Goal: Transaction & Acquisition: Purchase product/service

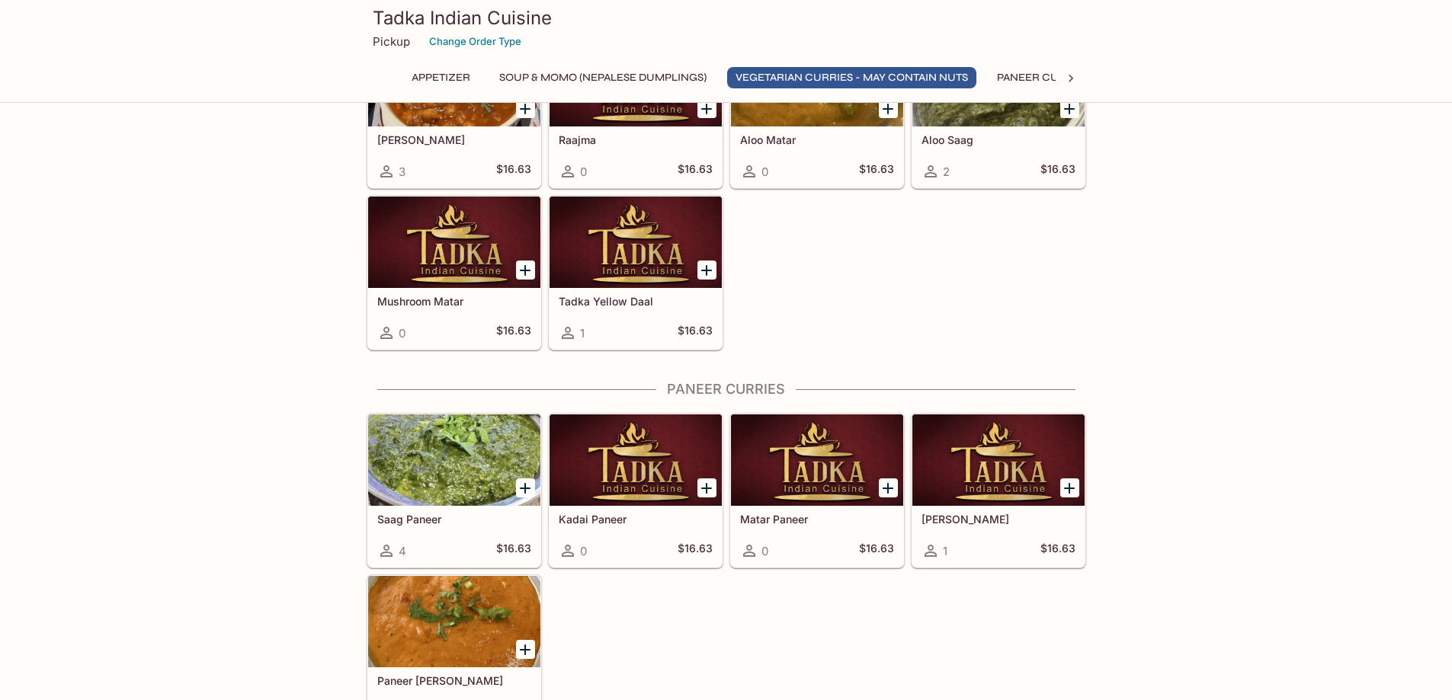
scroll to position [1219, 0]
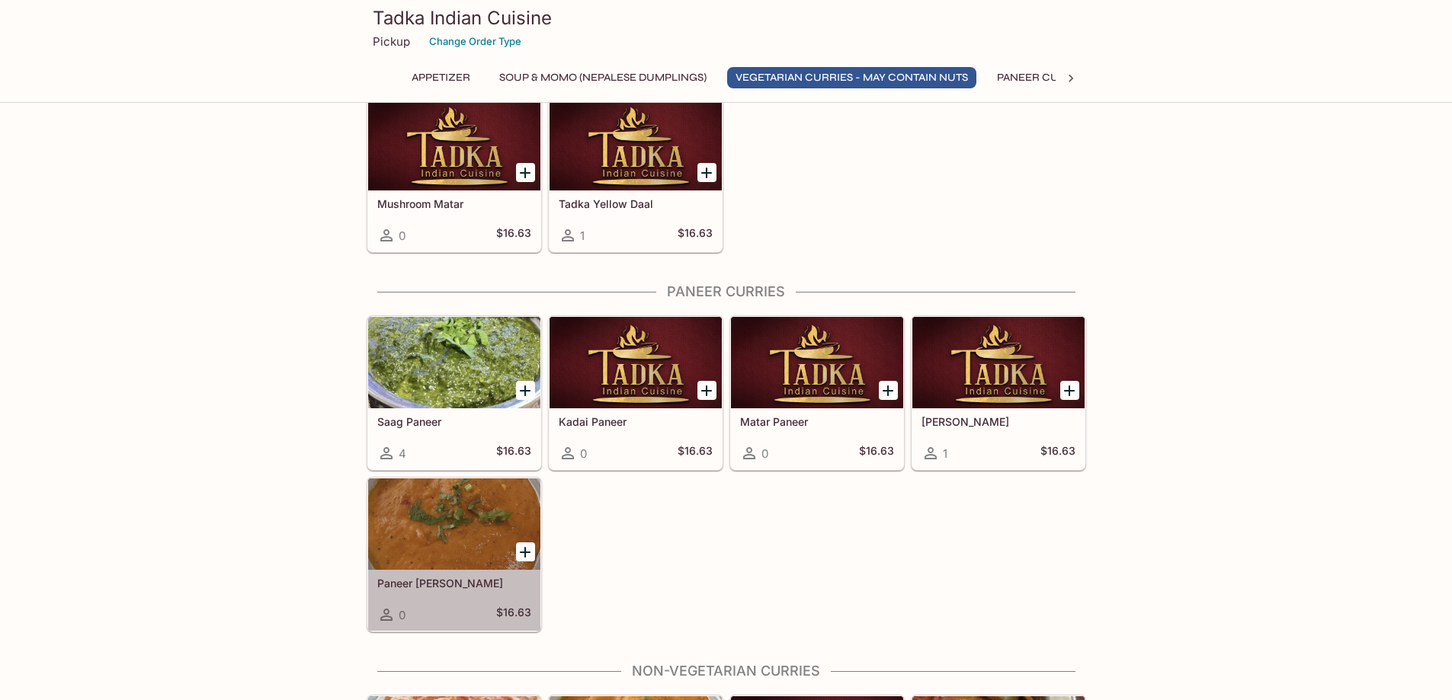
click at [447, 581] on h5 "Paneer [PERSON_NAME]" at bounding box center [454, 583] width 154 height 13
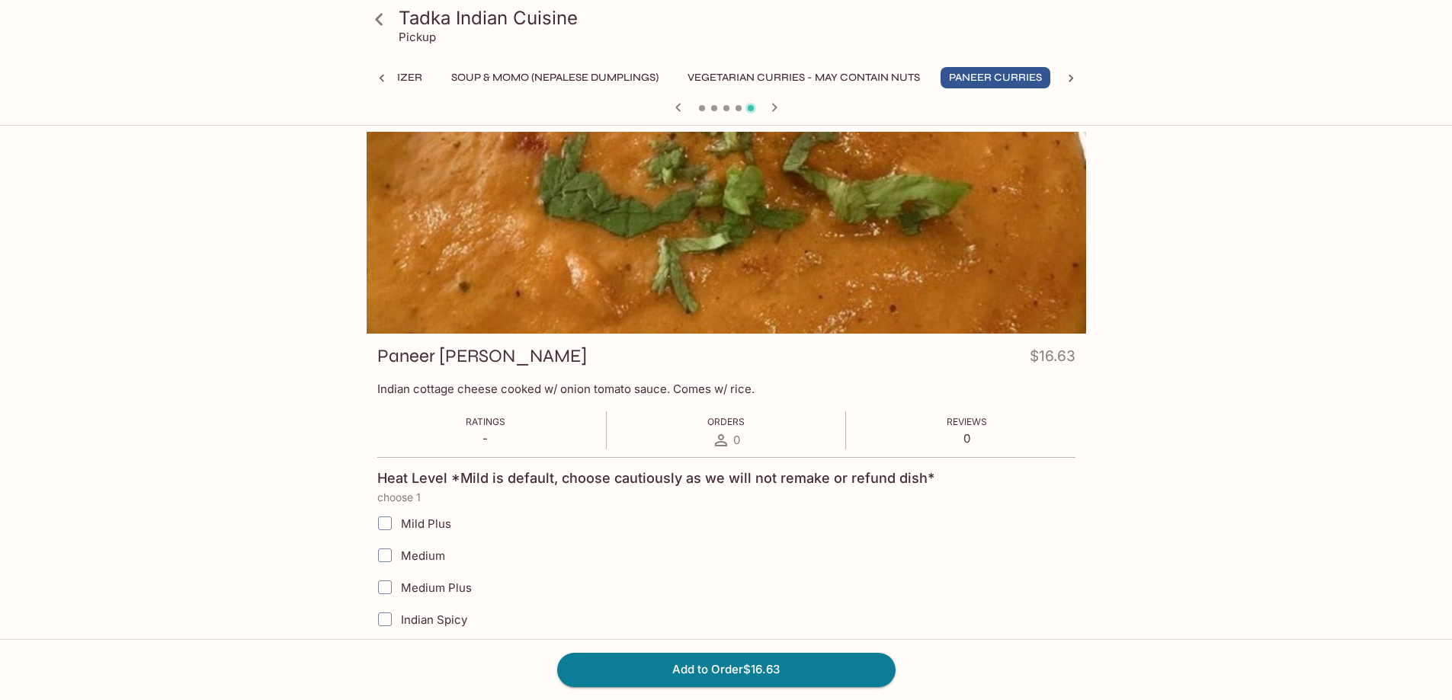
scroll to position [0, 49]
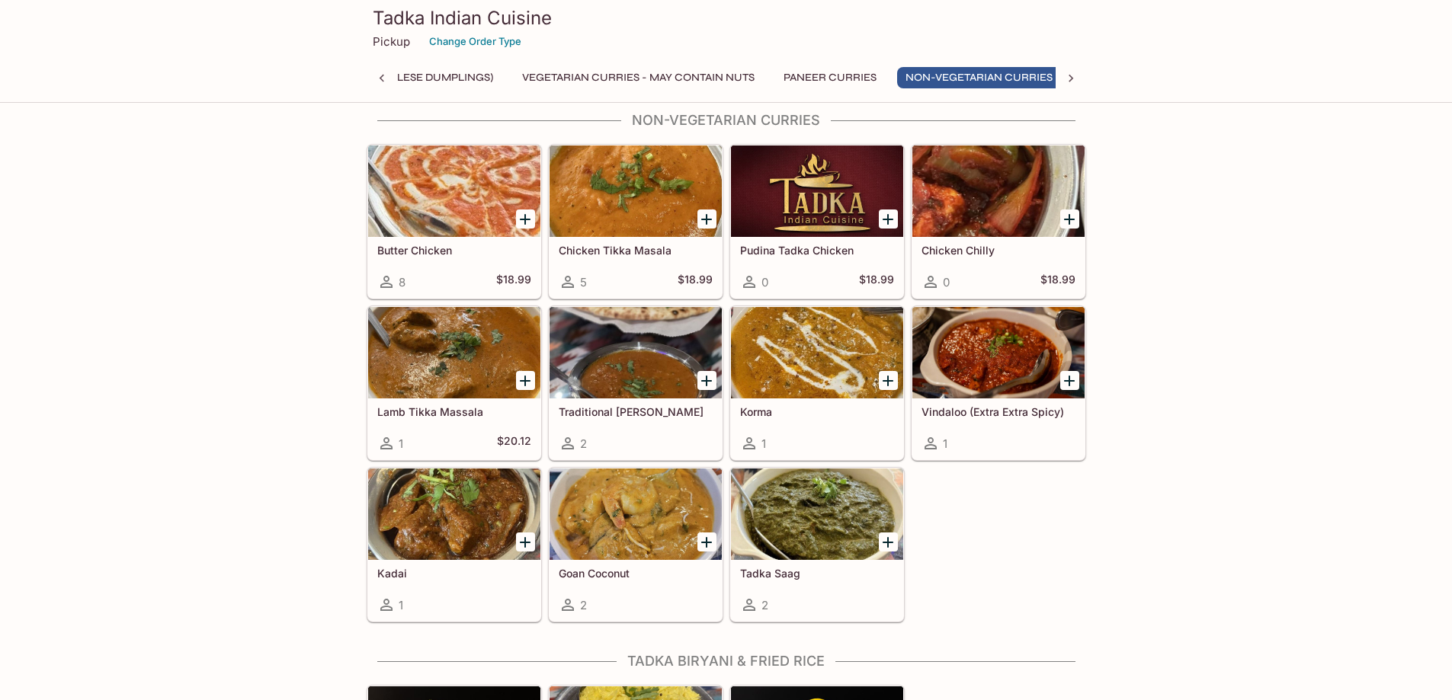
scroll to position [0, 225]
click at [773, 570] on h5 "Tadka Saag" at bounding box center [817, 573] width 154 height 13
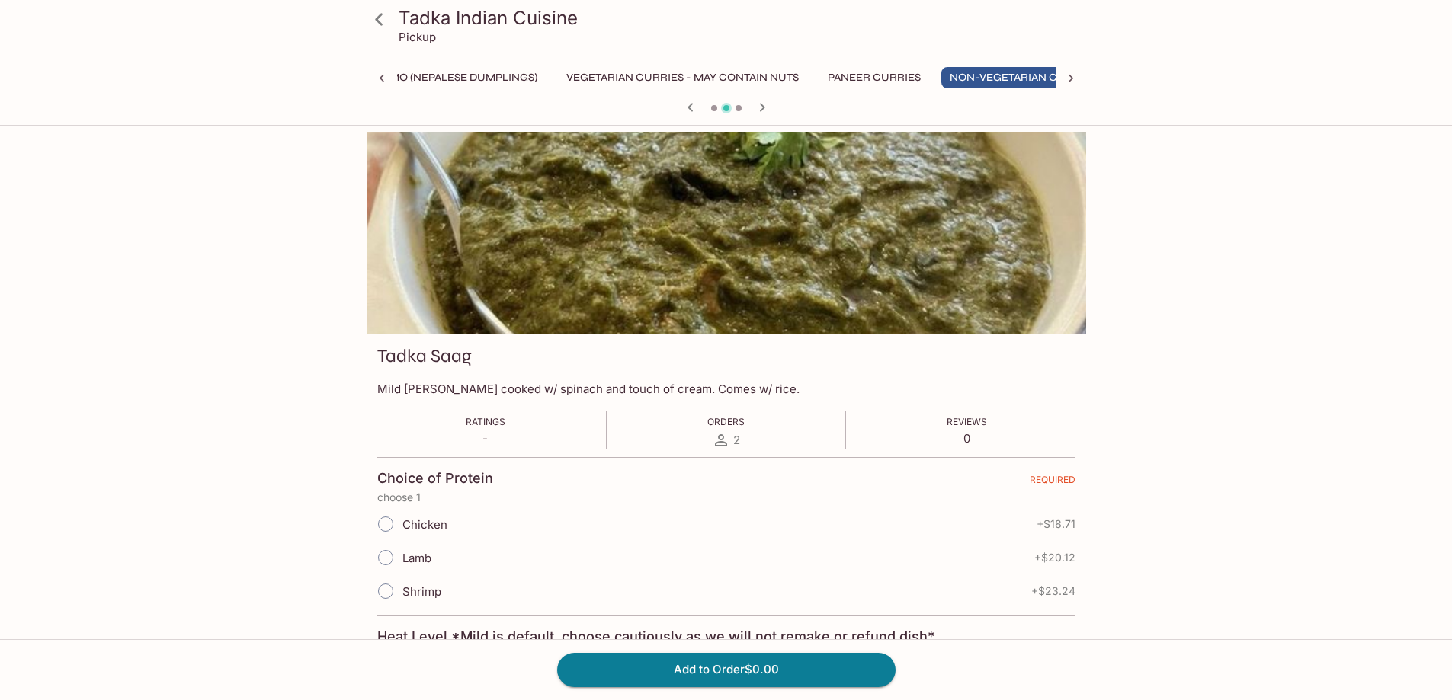
scroll to position [0, 225]
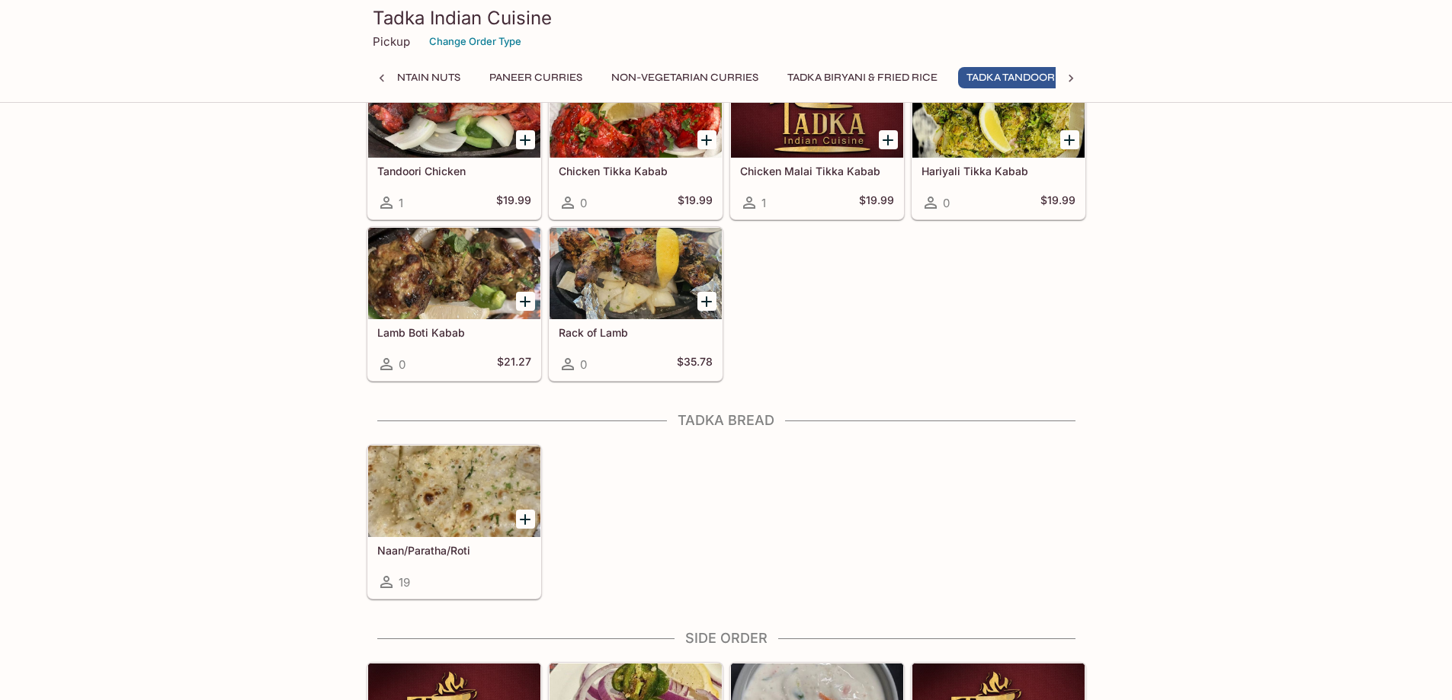
scroll to position [0, 529]
click at [435, 543] on div "Naan/Paratha/Roti 19" at bounding box center [454, 567] width 172 height 61
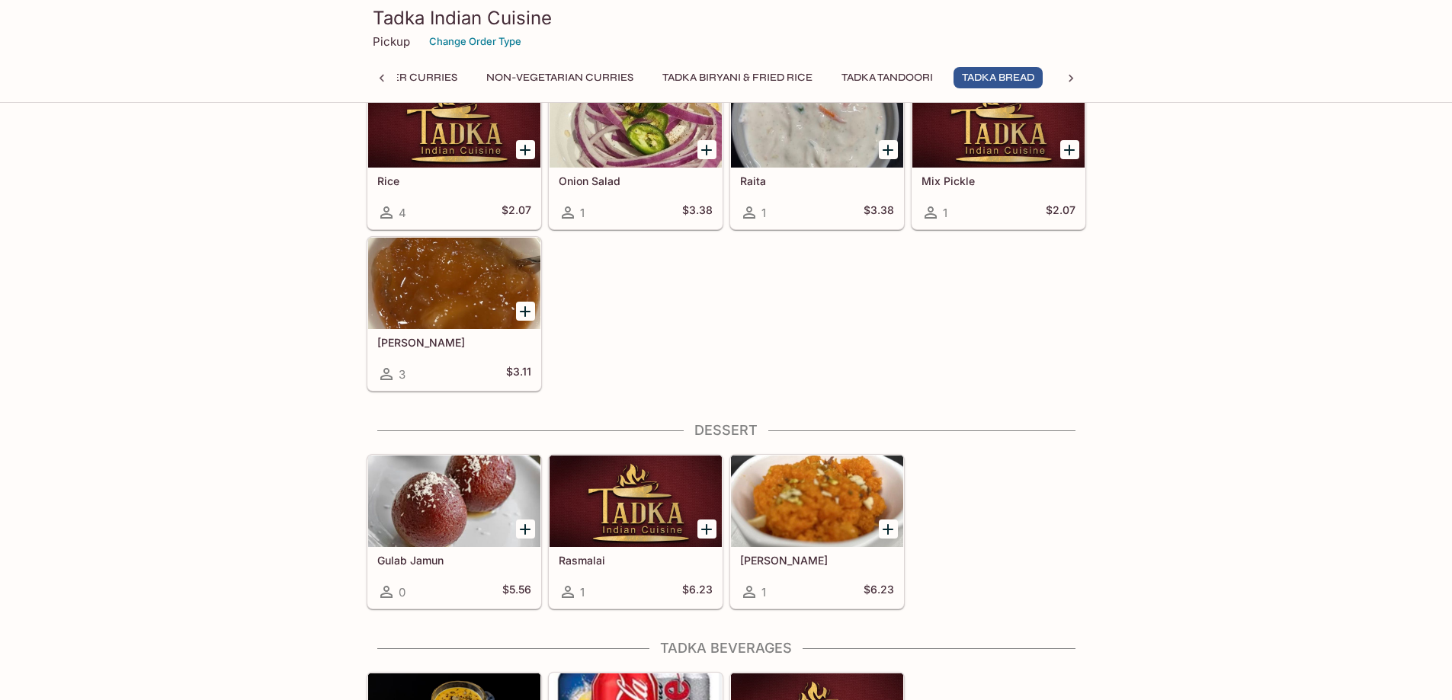
scroll to position [0, 671]
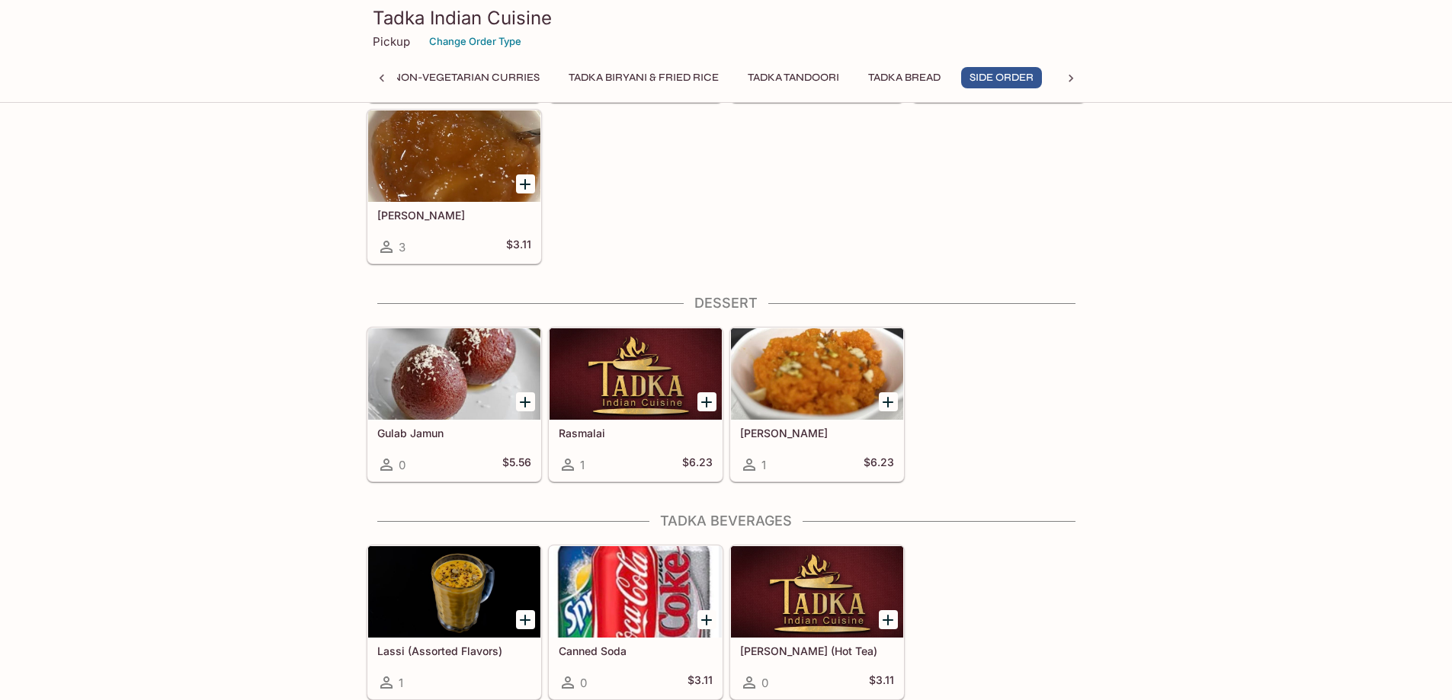
click at [423, 649] on h5 "Lassi (Assorted Flavors)" at bounding box center [454, 651] width 154 height 13
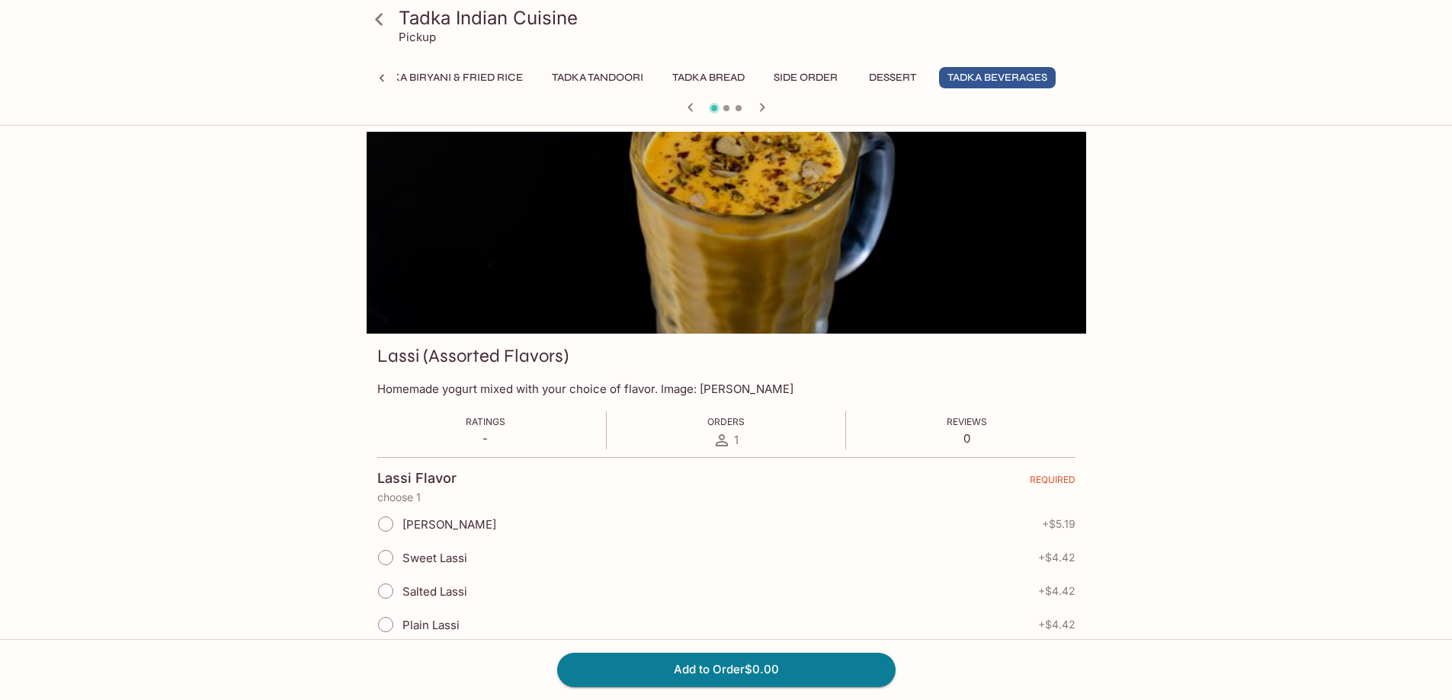
click at [682, 75] on button "Tadka Bread" at bounding box center [708, 77] width 89 height 21
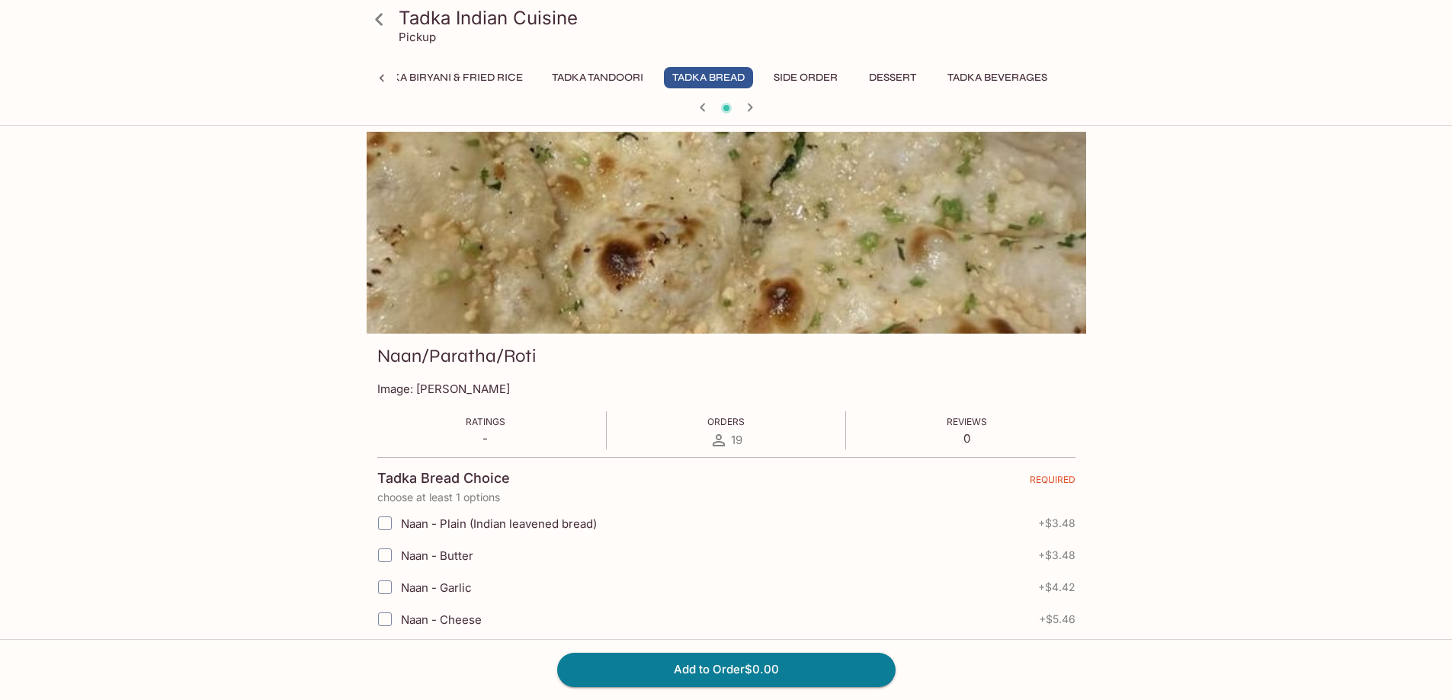
click at [798, 77] on button "Side Order" at bounding box center [805, 77] width 81 height 21
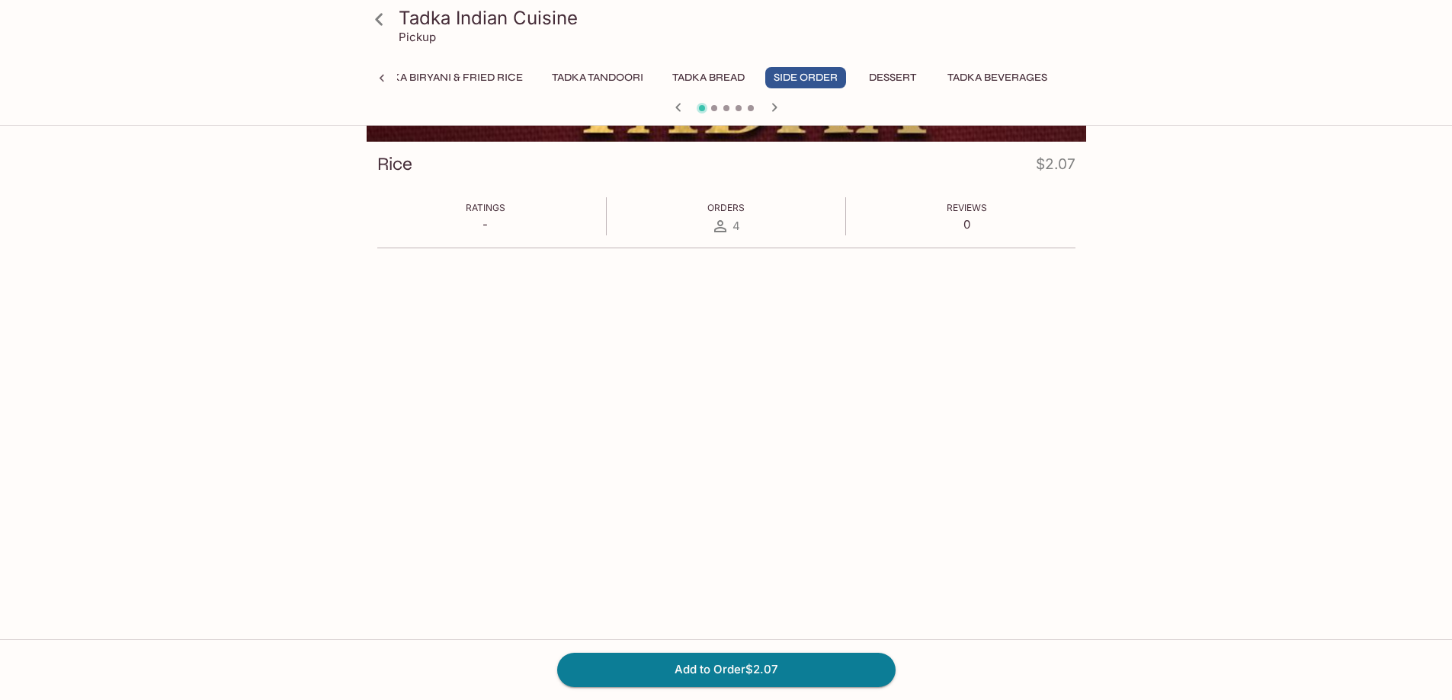
scroll to position [80, 0]
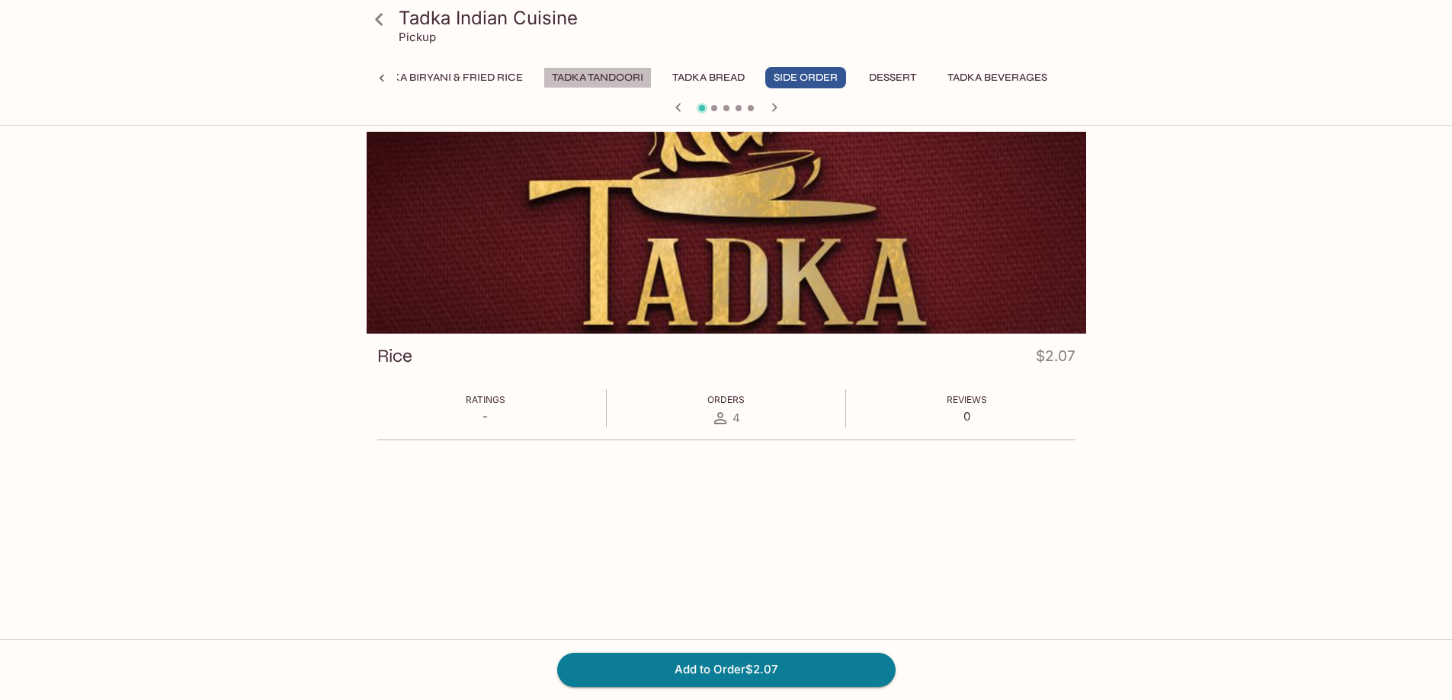
click at [584, 72] on button "Tadka Tandoori" at bounding box center [597, 77] width 108 height 21
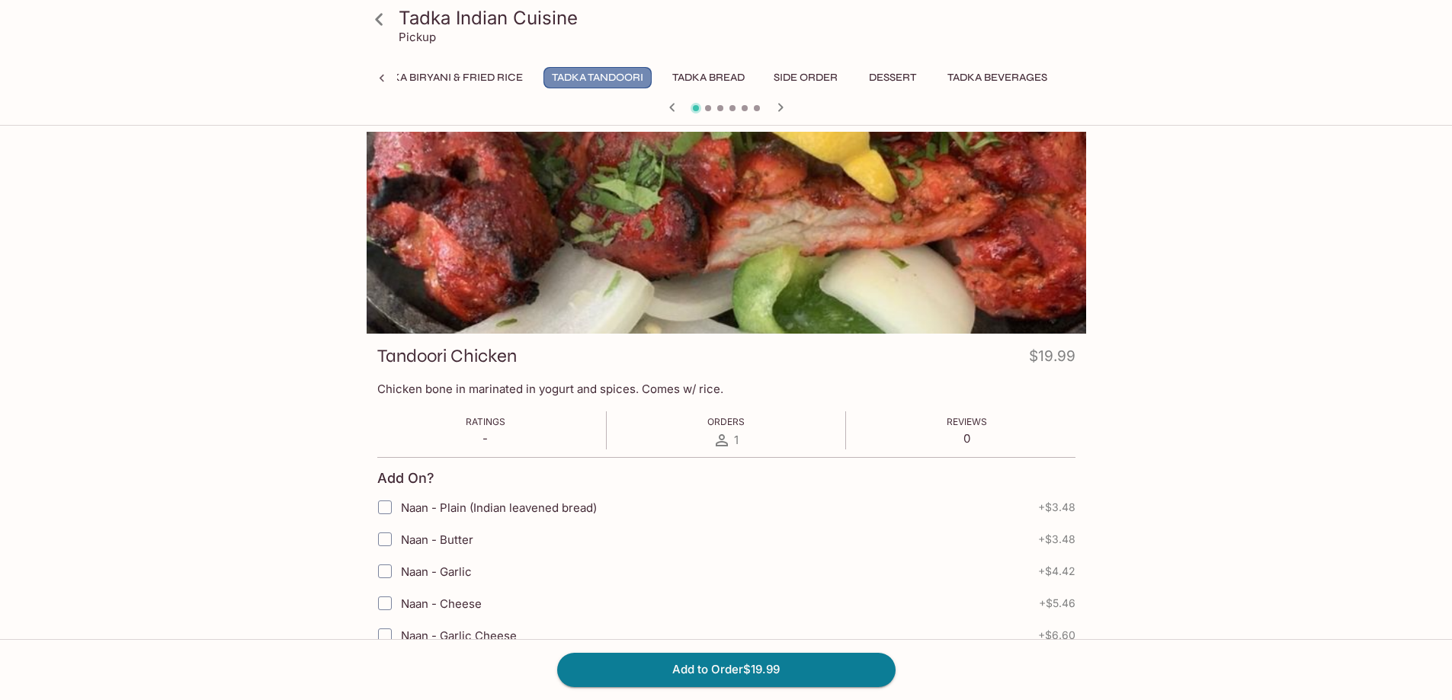
click at [562, 75] on button "Tadka Tandoori" at bounding box center [597, 77] width 108 height 21
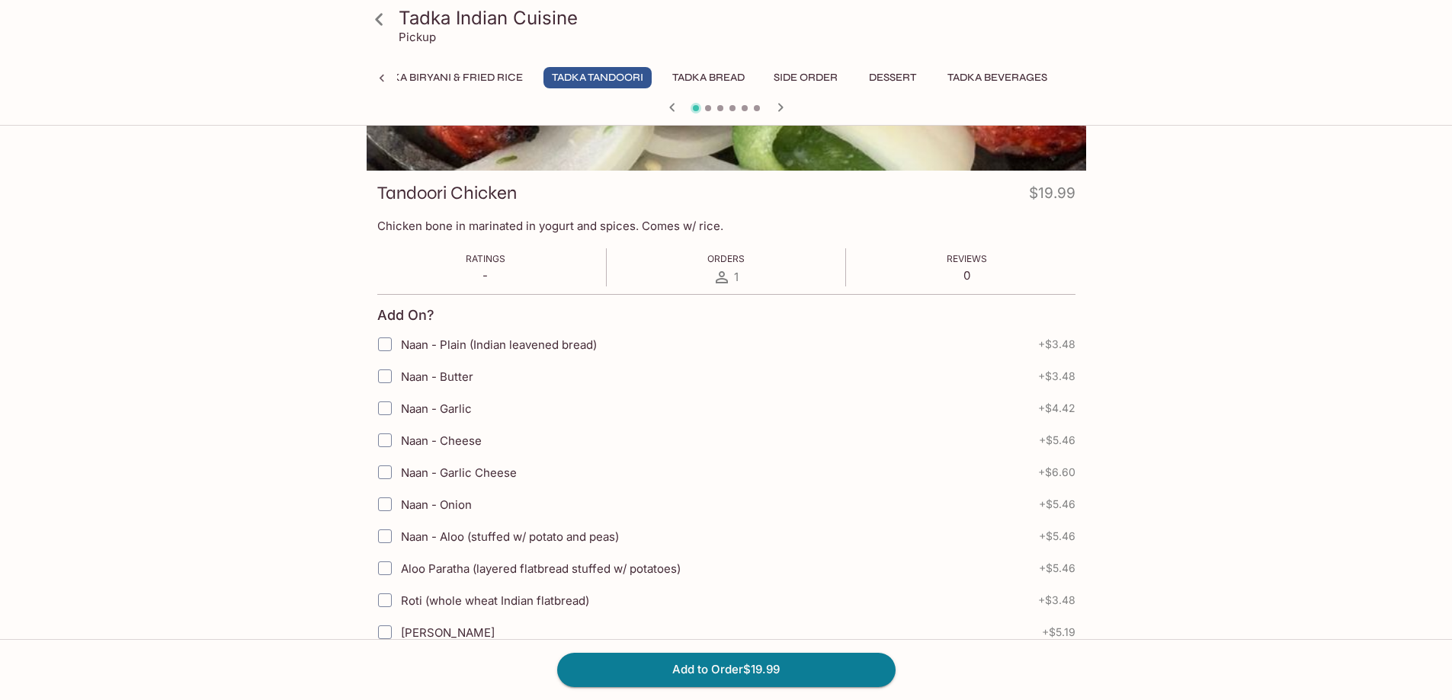
scroll to position [0, 0]
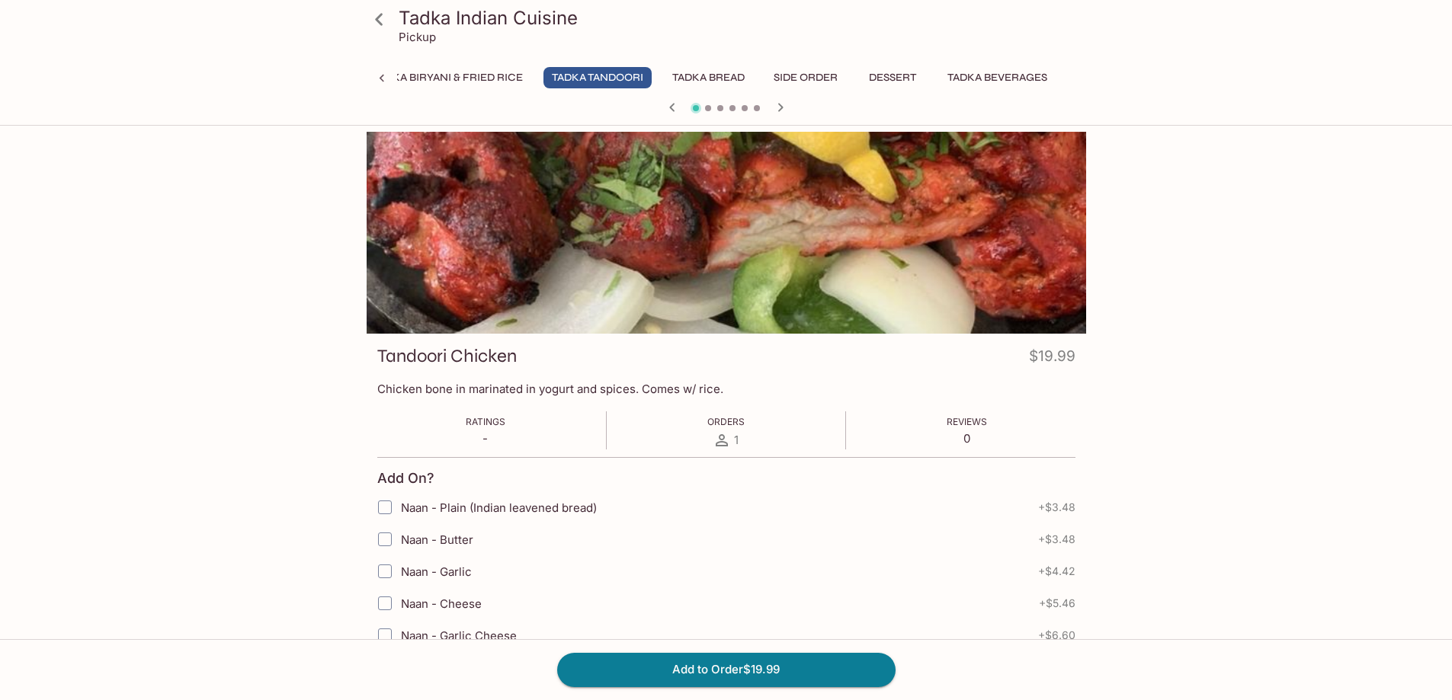
click at [708, 72] on button "Tadka Bread" at bounding box center [708, 77] width 89 height 21
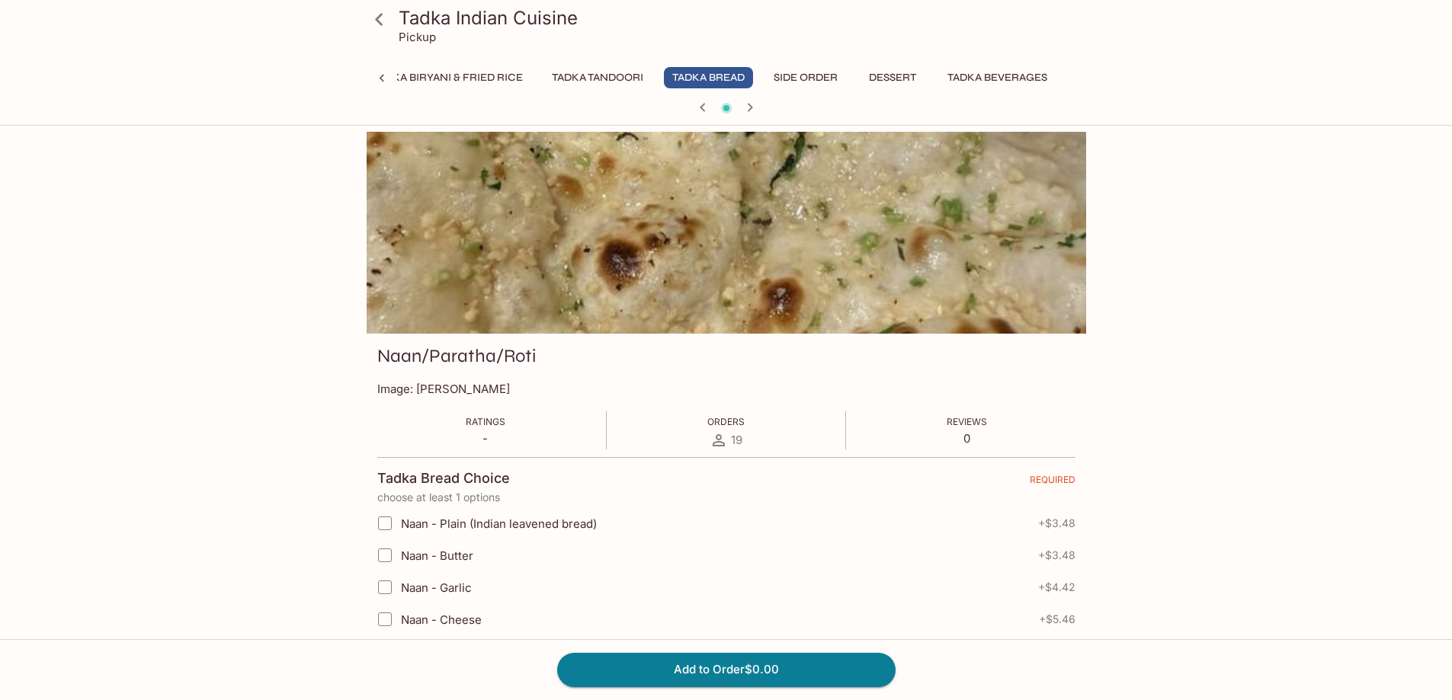
click at [695, 107] on icon "button" at bounding box center [702, 107] width 18 height 18
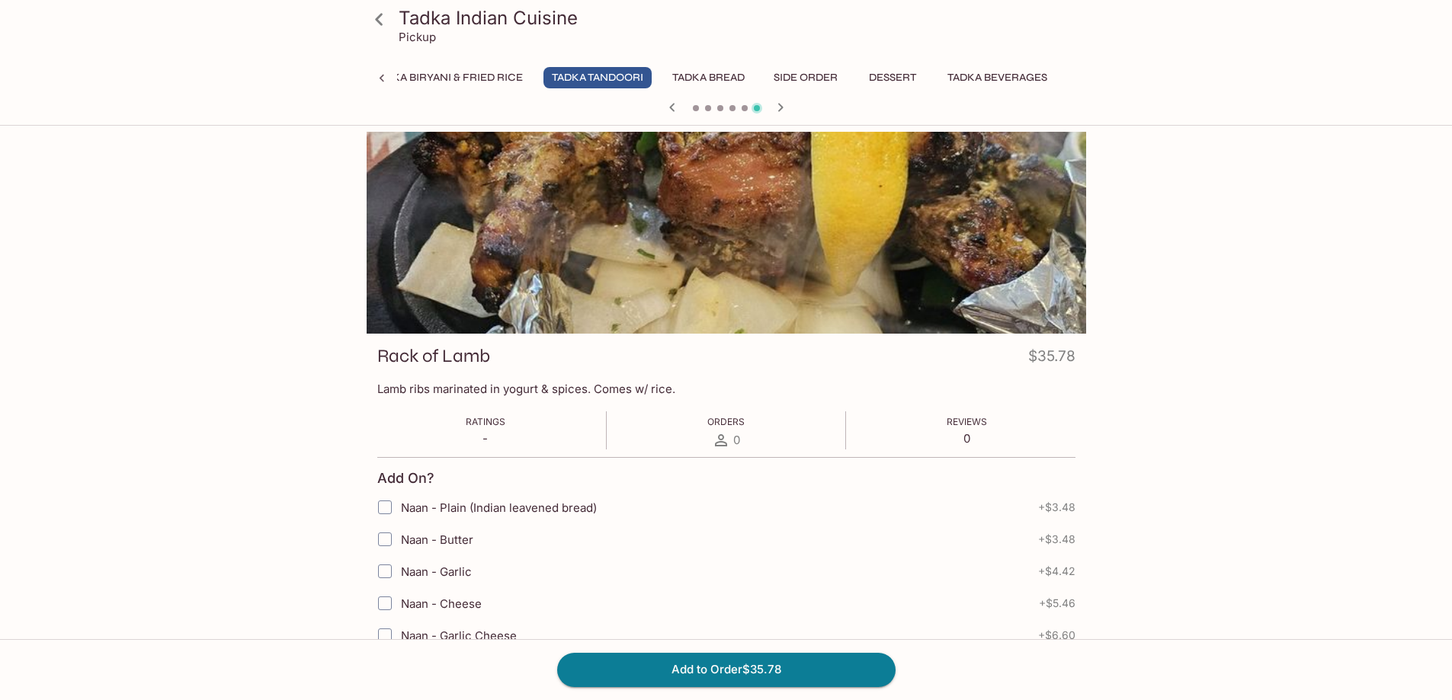
click at [465, 75] on button "Tadka Biryani & Fried Rice" at bounding box center [447, 77] width 167 height 21
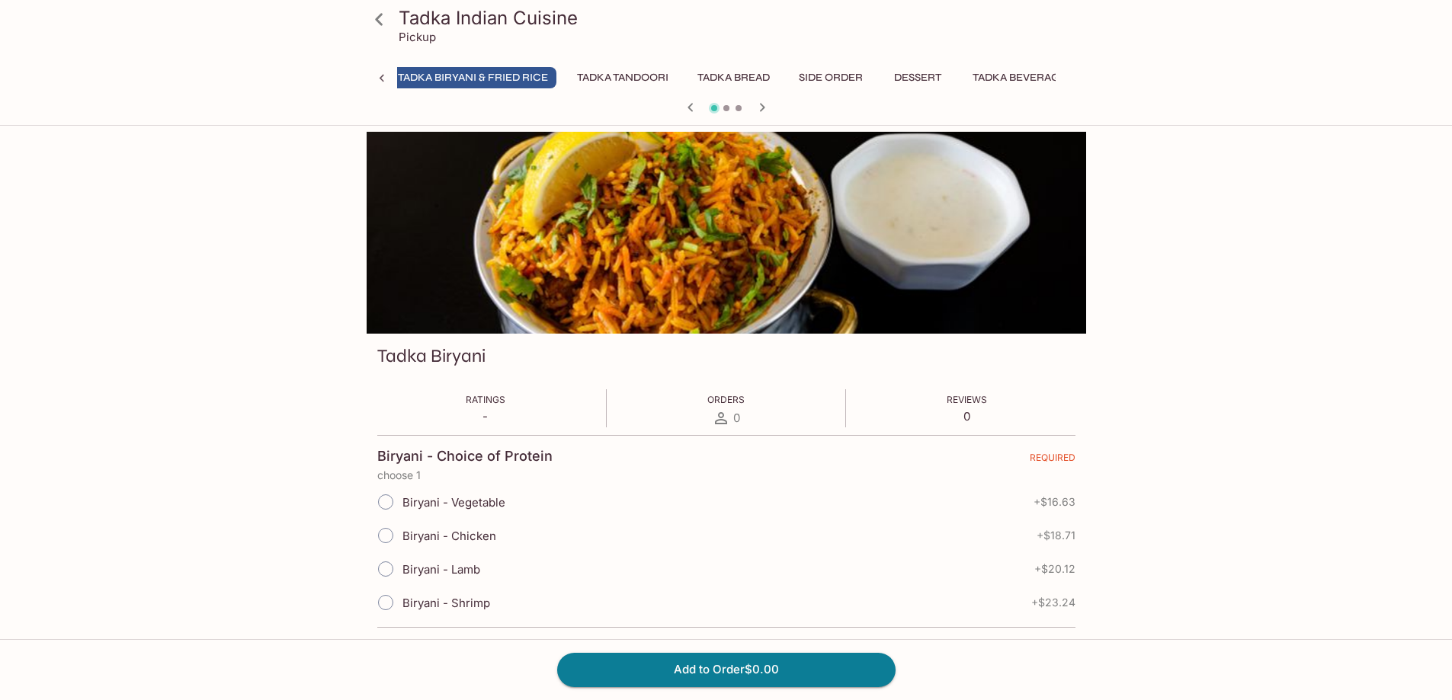
scroll to position [0, 895]
click at [629, 70] on button "Tadka Tandoori" at bounding box center [624, 77] width 108 height 21
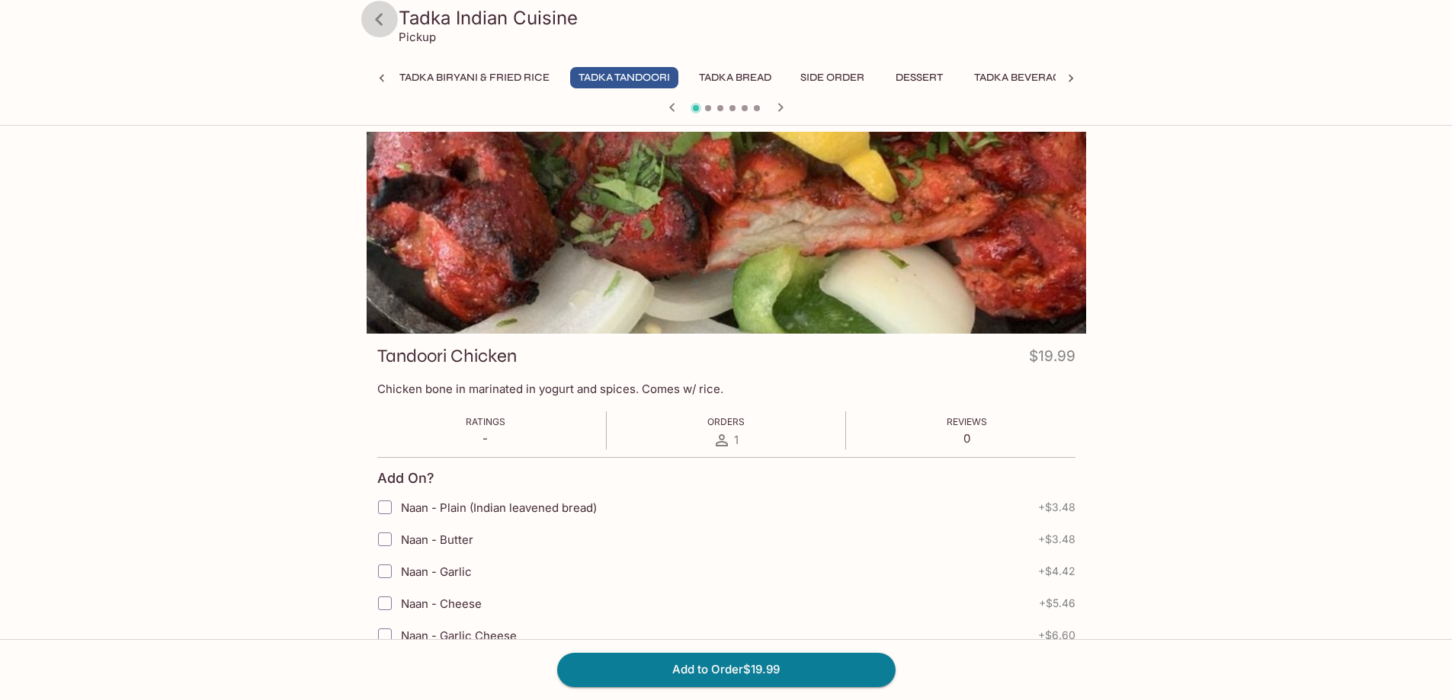
click at [383, 15] on icon at bounding box center [379, 19] width 27 height 27
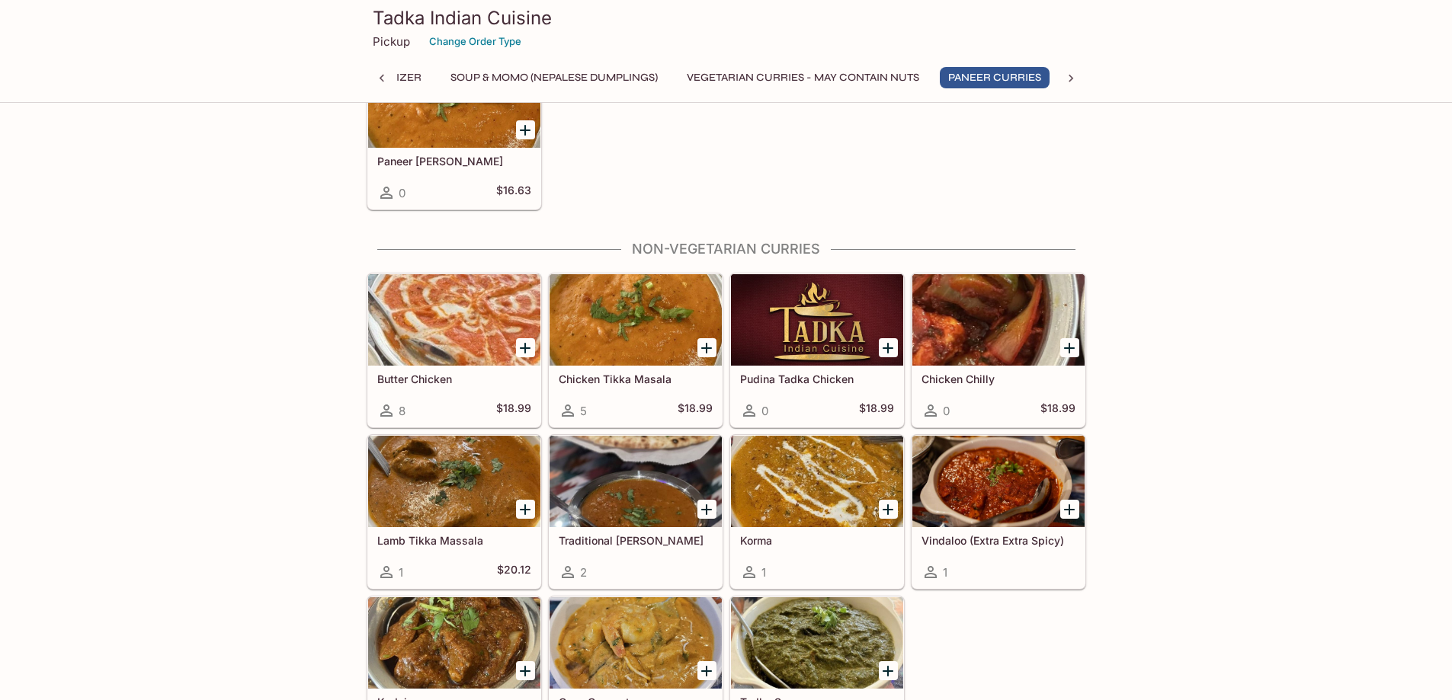
scroll to position [1676, 0]
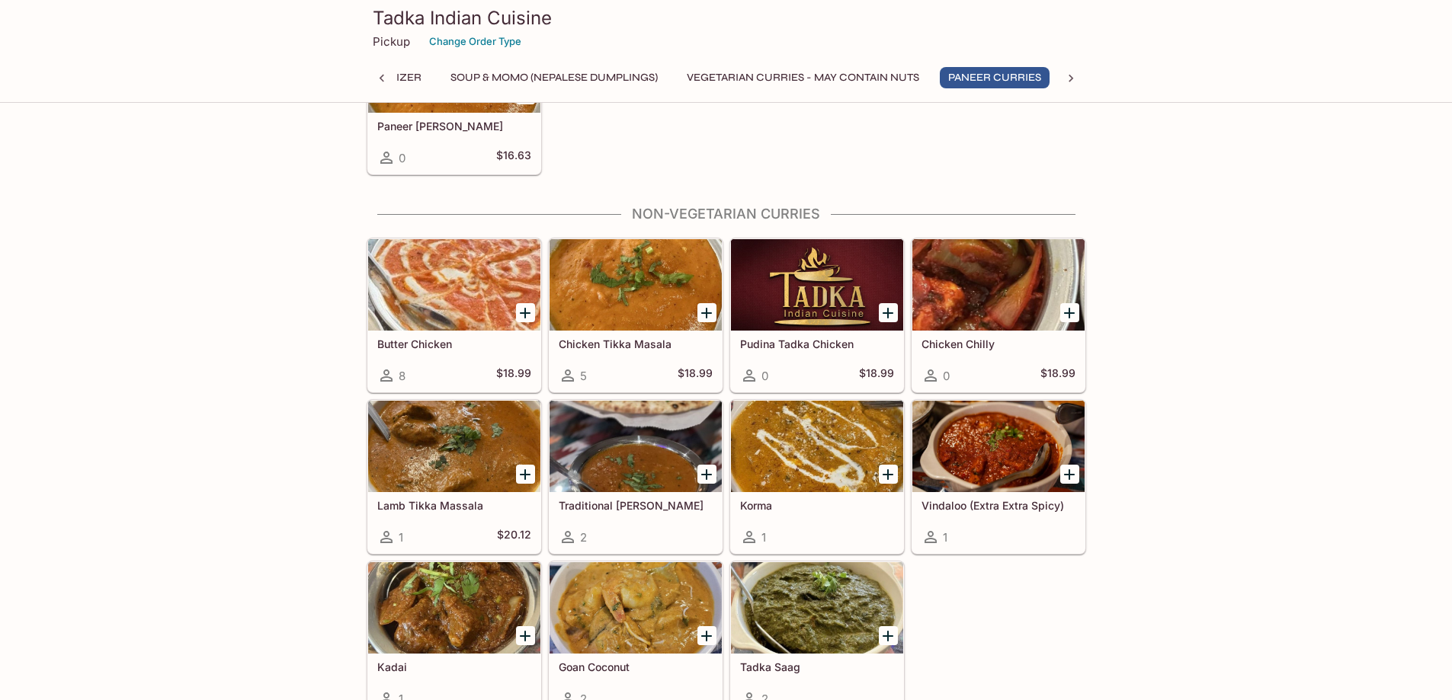
click at [759, 504] on h5 "Korma" at bounding box center [817, 505] width 154 height 13
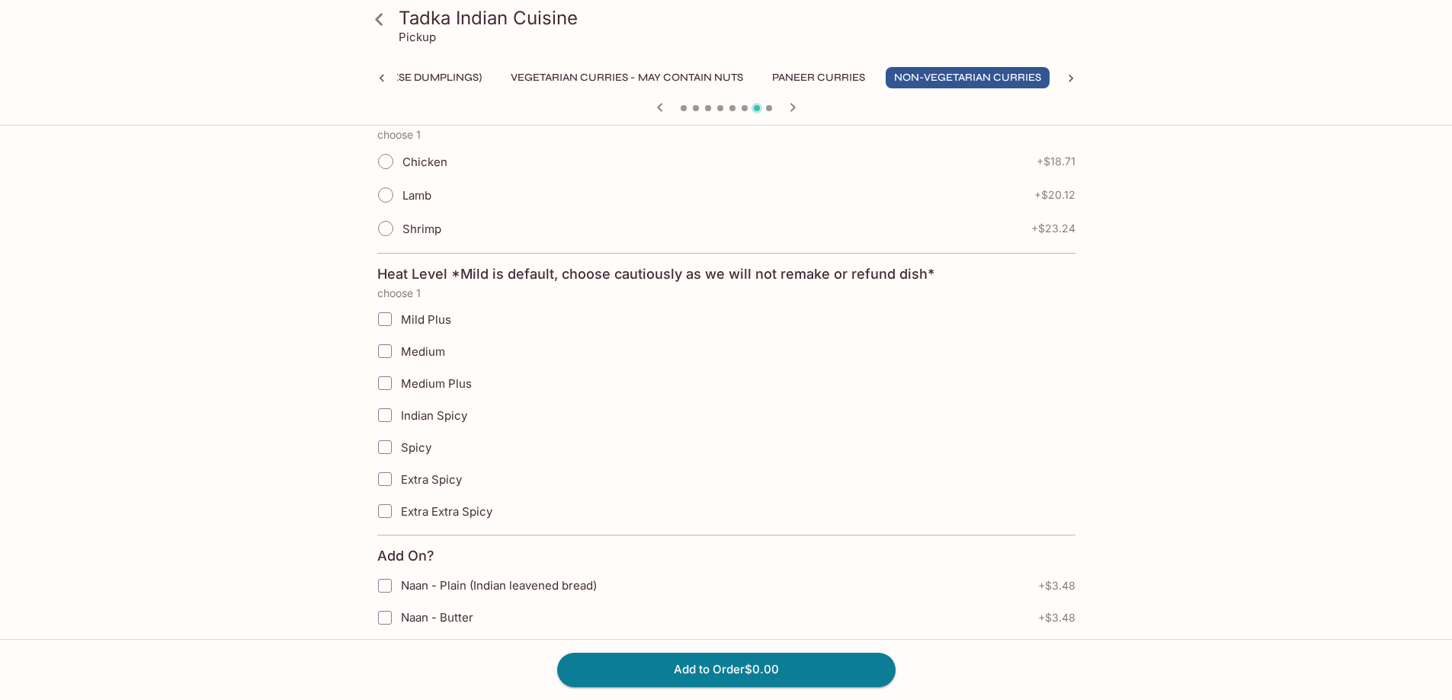
scroll to position [381, 0]
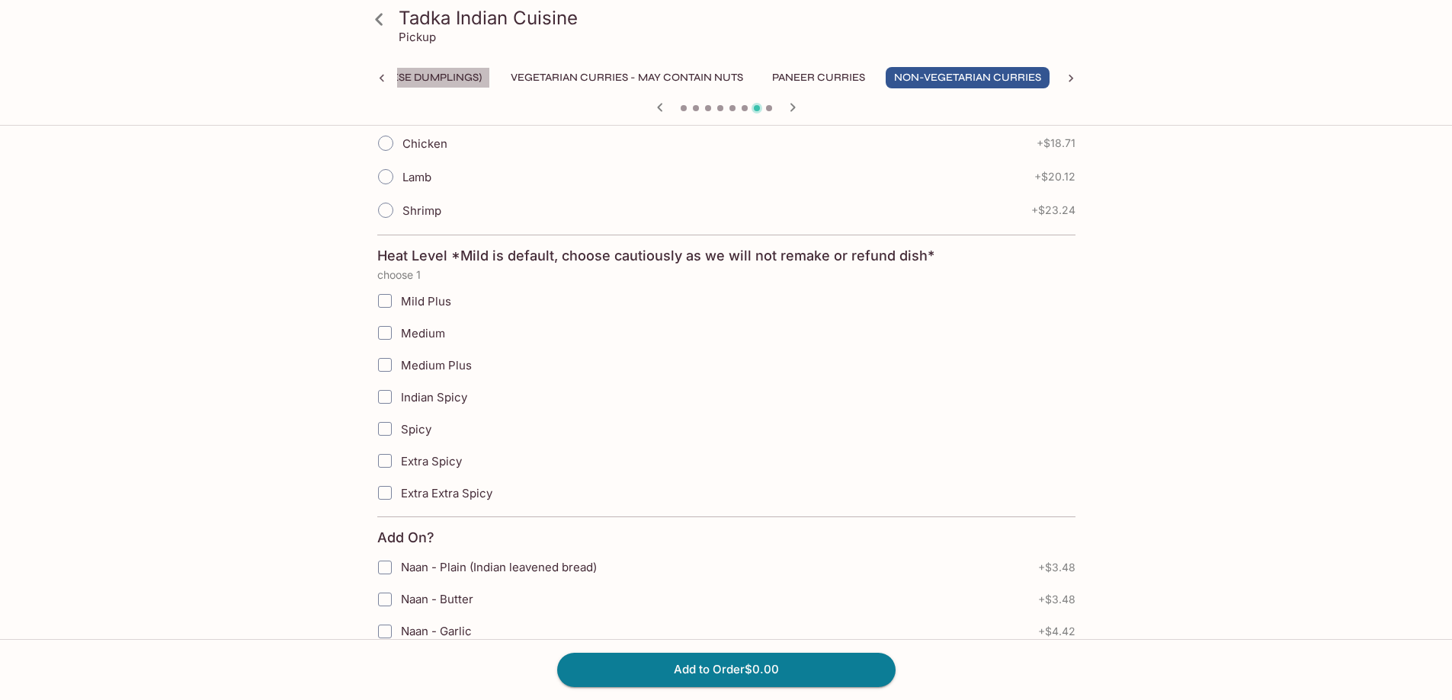
click at [440, 78] on button "Soup & Momo (Nepalese Dumplings)" at bounding box center [378, 77] width 224 height 21
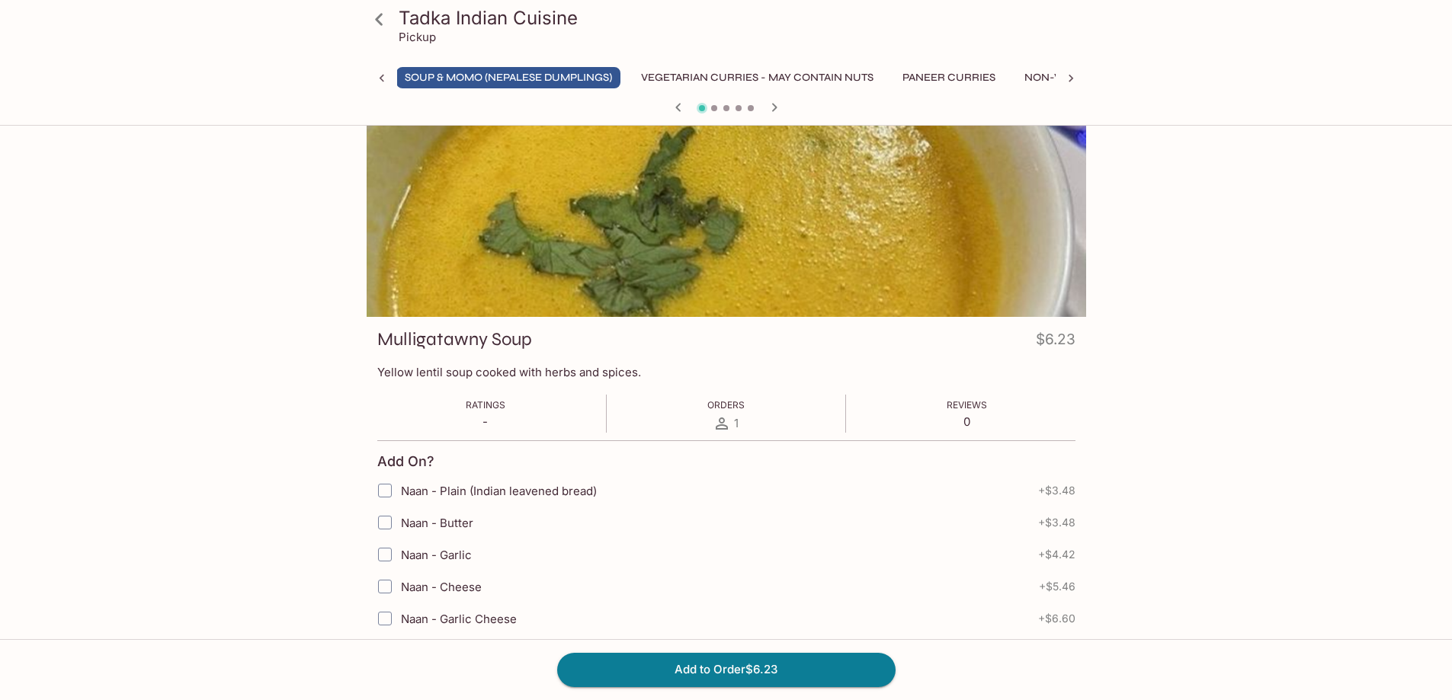
scroll to position [0, 0]
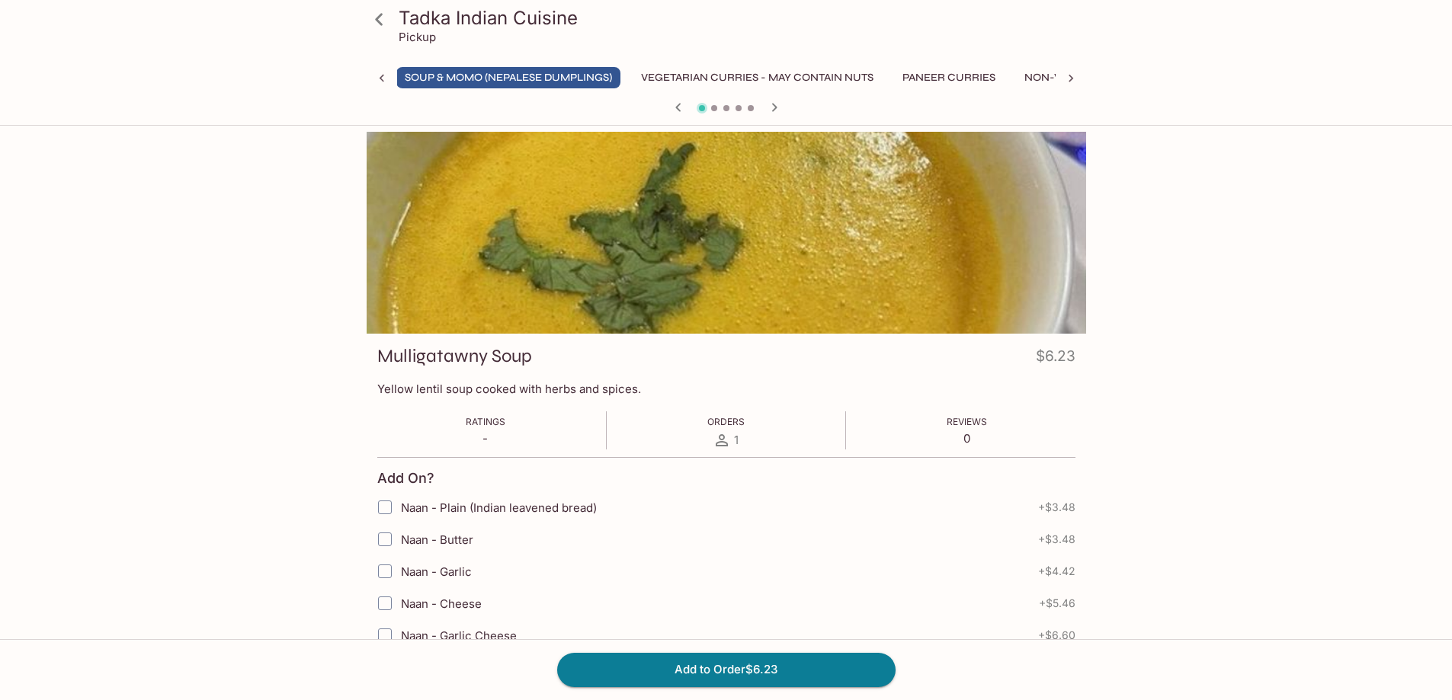
click at [482, 80] on button "Soup & Momo (Nepalese Dumplings)" at bounding box center [508, 77] width 224 height 21
click at [482, 79] on button "Soup & Momo (Nepalese Dumplings)" at bounding box center [508, 77] width 224 height 21
click at [704, 72] on button "Vegetarian Curries - may contain nuts" at bounding box center [756, 77] width 249 height 21
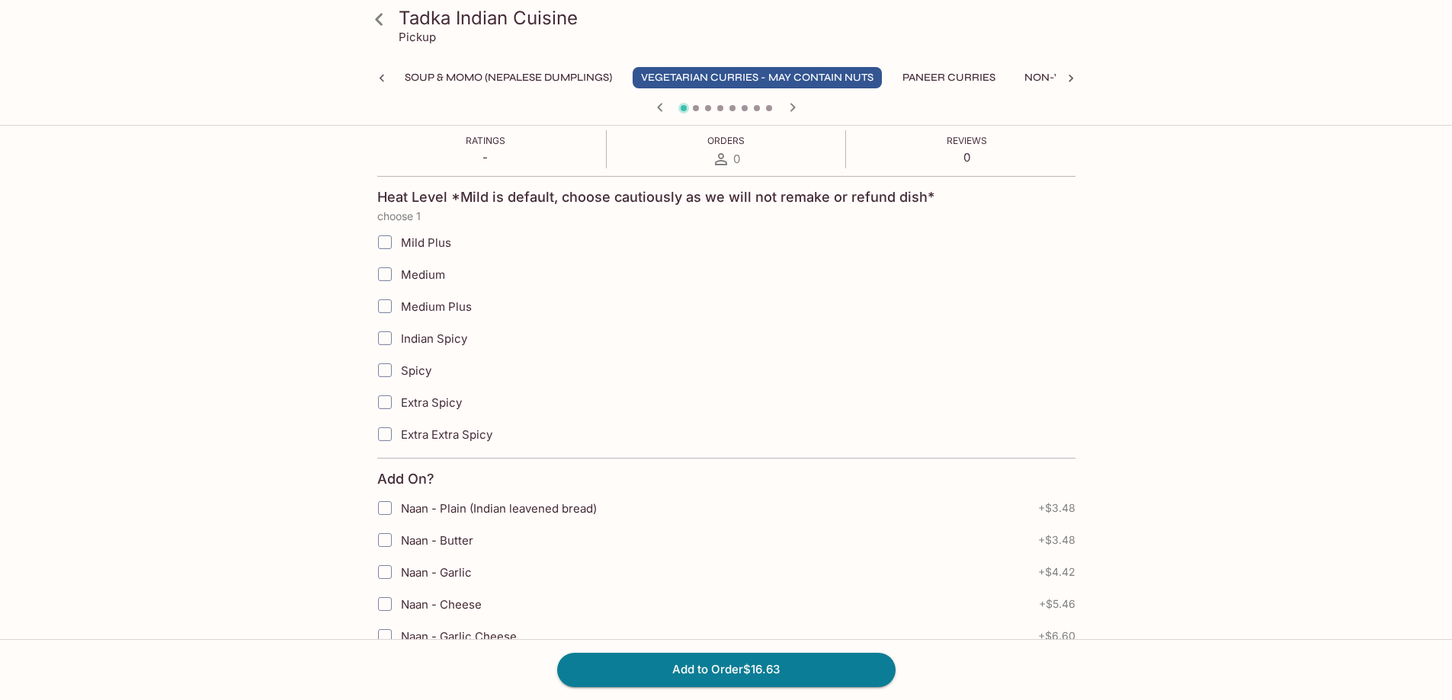
scroll to position [53, 0]
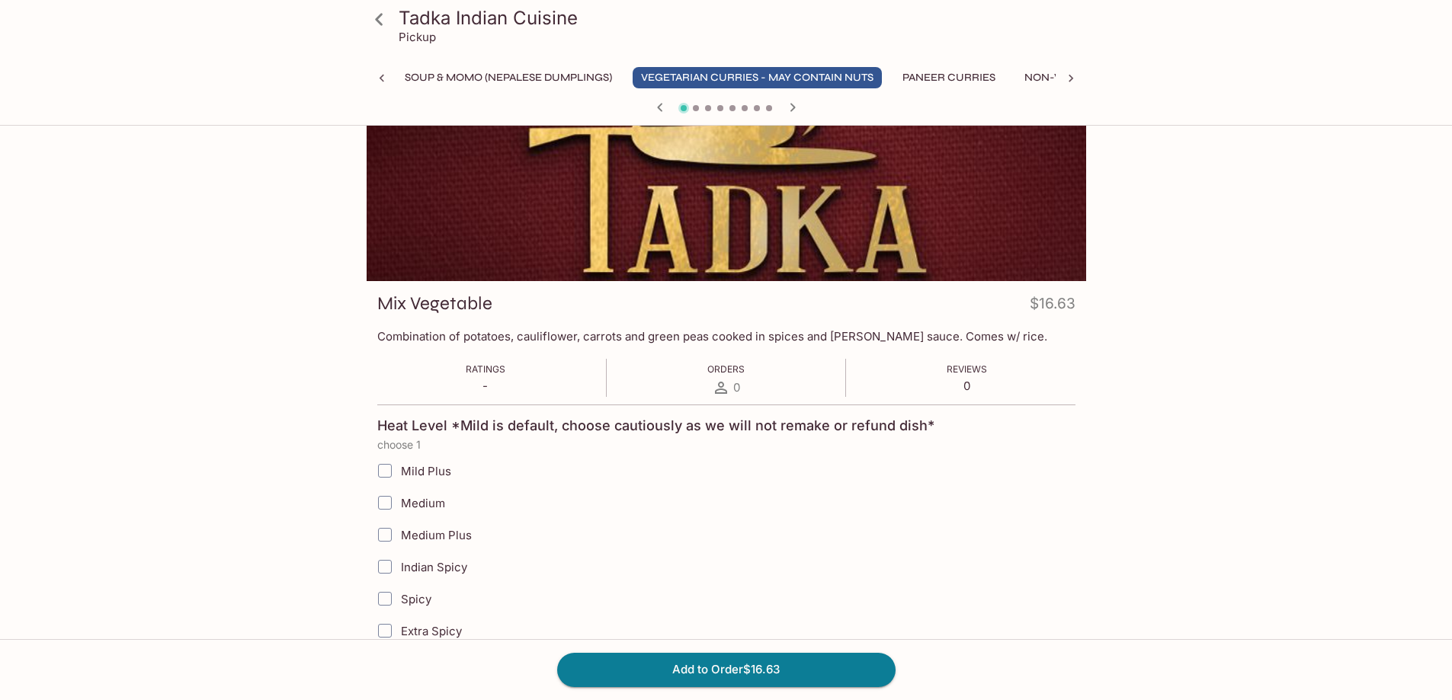
click at [918, 65] on div "Tadka Indian Cuisine Pickup Appetizer Soup & Momo (Nepalese Dumplings) Vegetari…" at bounding box center [726, 60] width 732 height 120
click at [940, 81] on button "Paneer Curries" at bounding box center [949, 77] width 110 height 21
